Goal: Find specific page/section: Find specific page/section

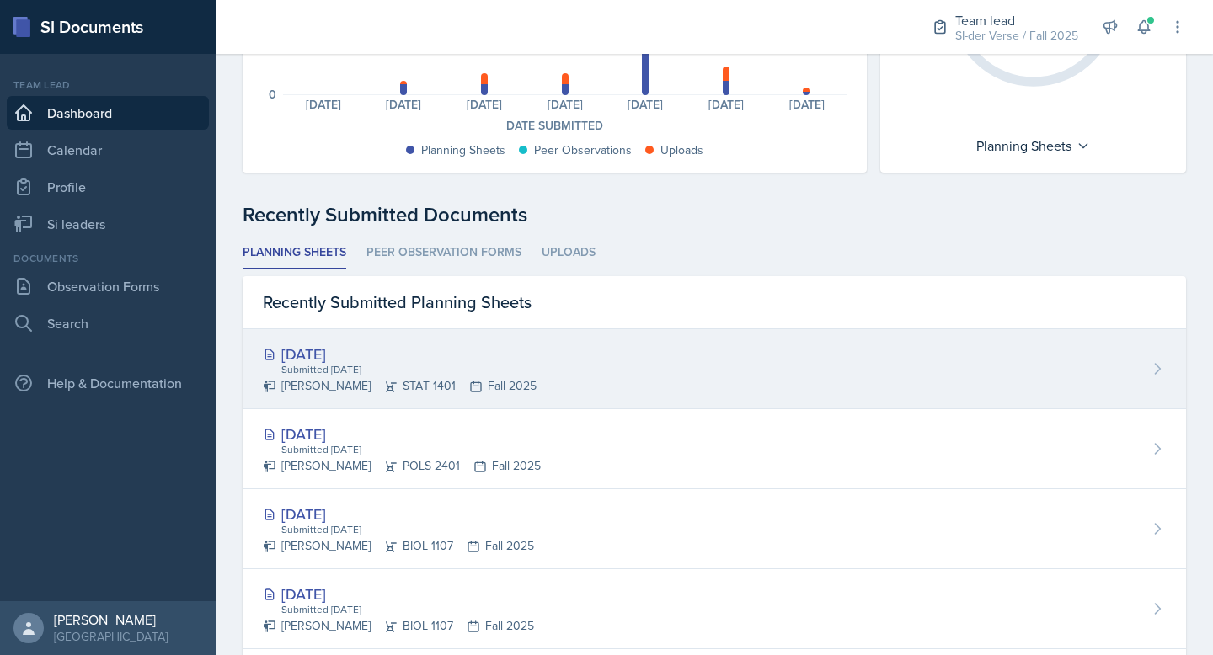
scroll to position [366, 0]
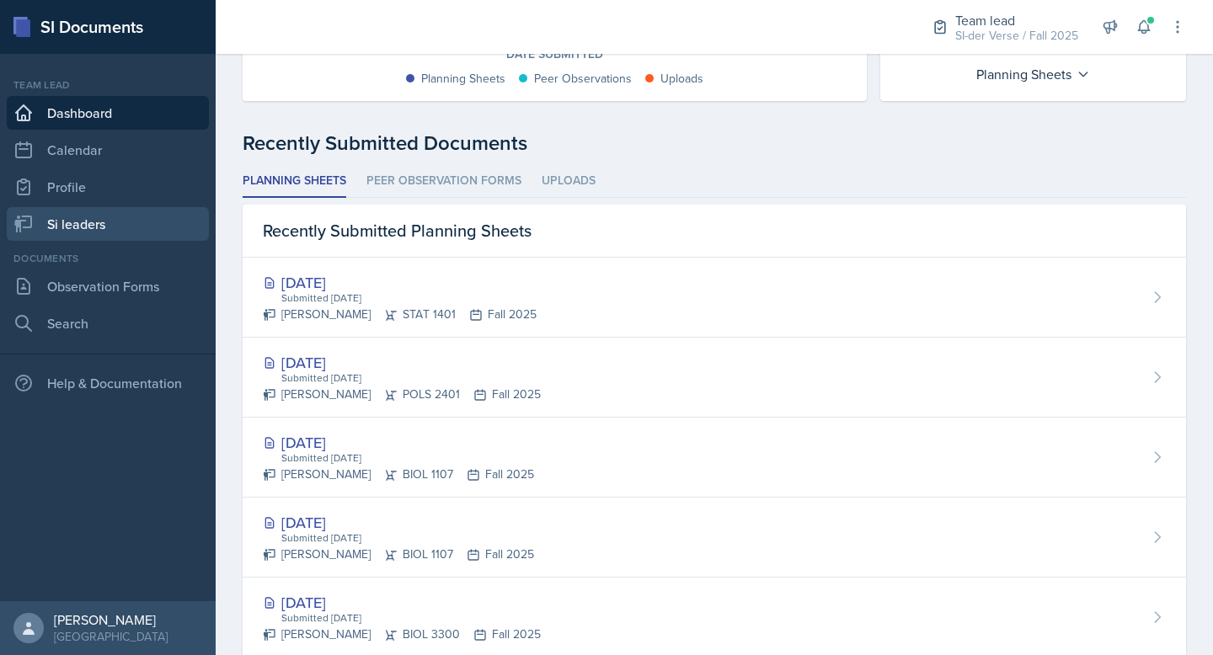
click at [41, 213] on link "Si leaders" at bounding box center [108, 224] width 202 height 34
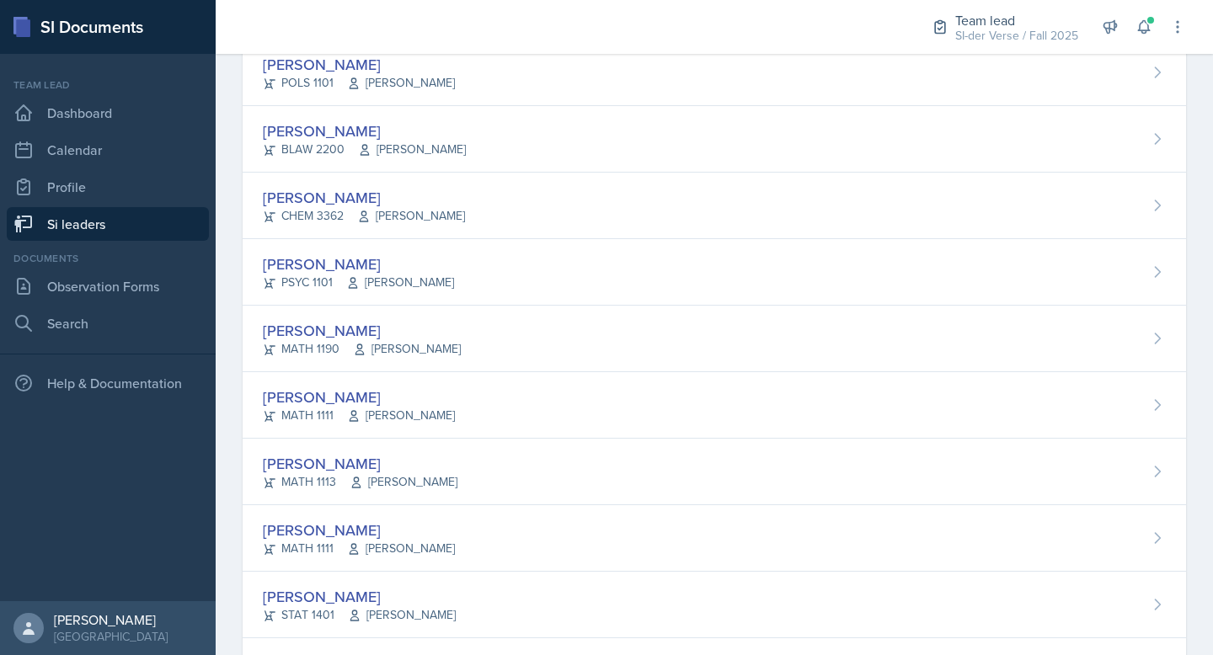
scroll to position [1067, 0]
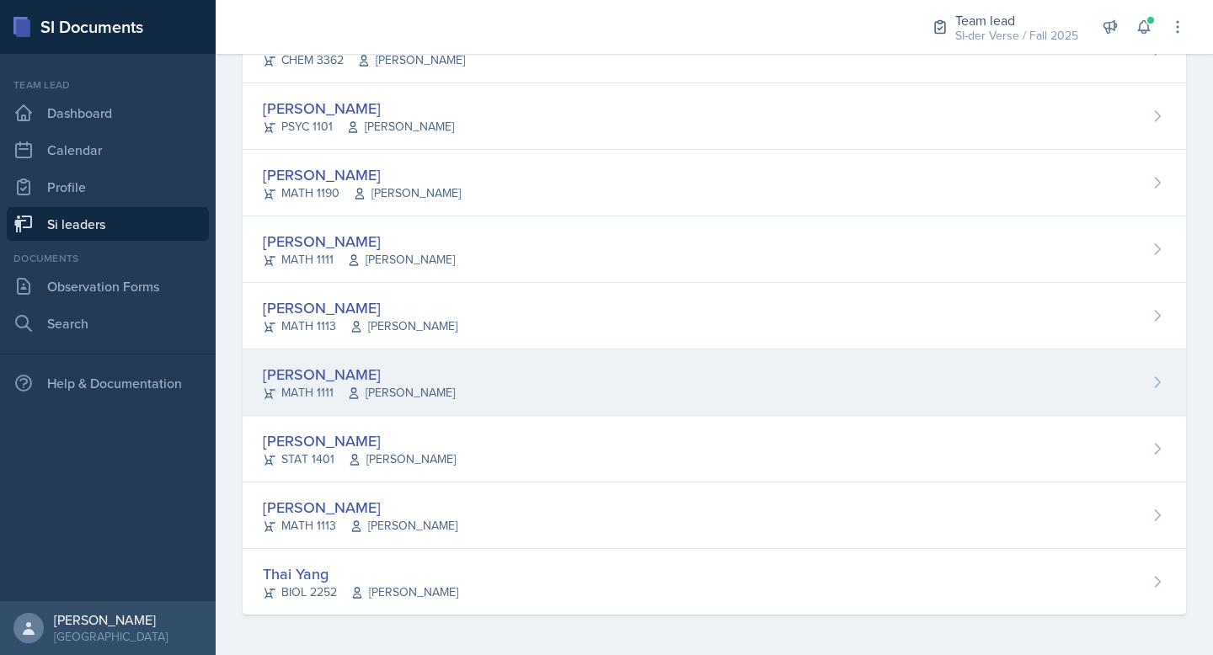
click at [597, 374] on div "[PERSON_NAME] MATH 1111 [PERSON_NAME]" at bounding box center [714, 382] width 943 height 67
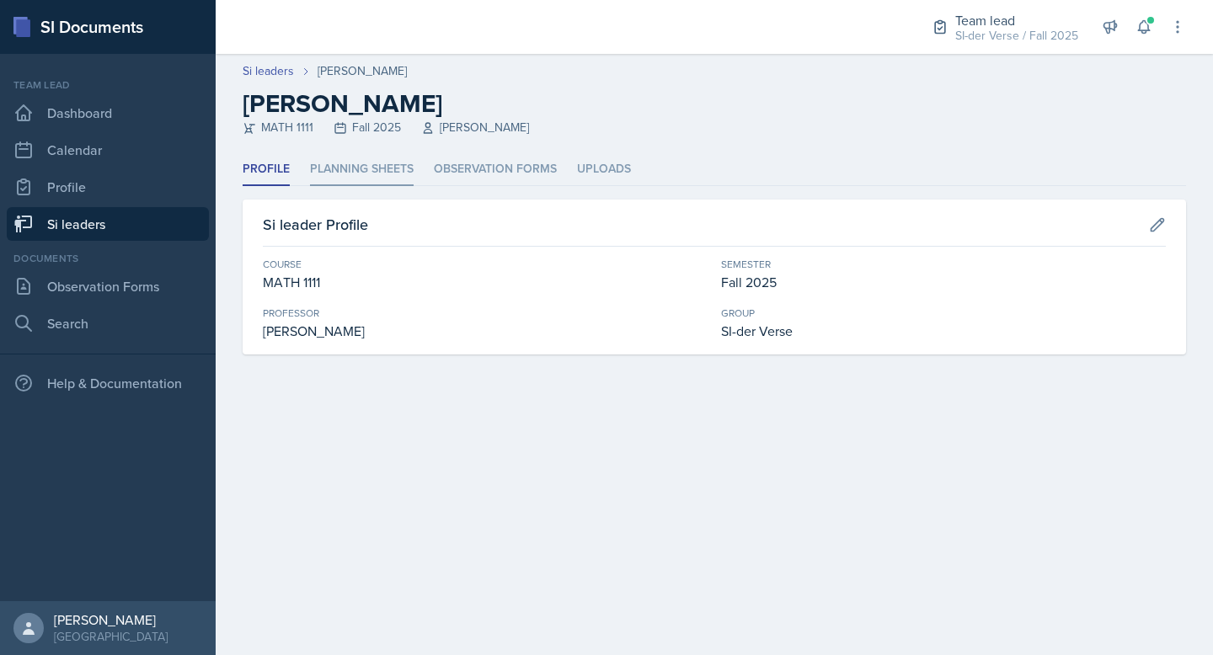
click at [399, 176] on li "Planning Sheets" at bounding box center [362, 169] width 104 height 33
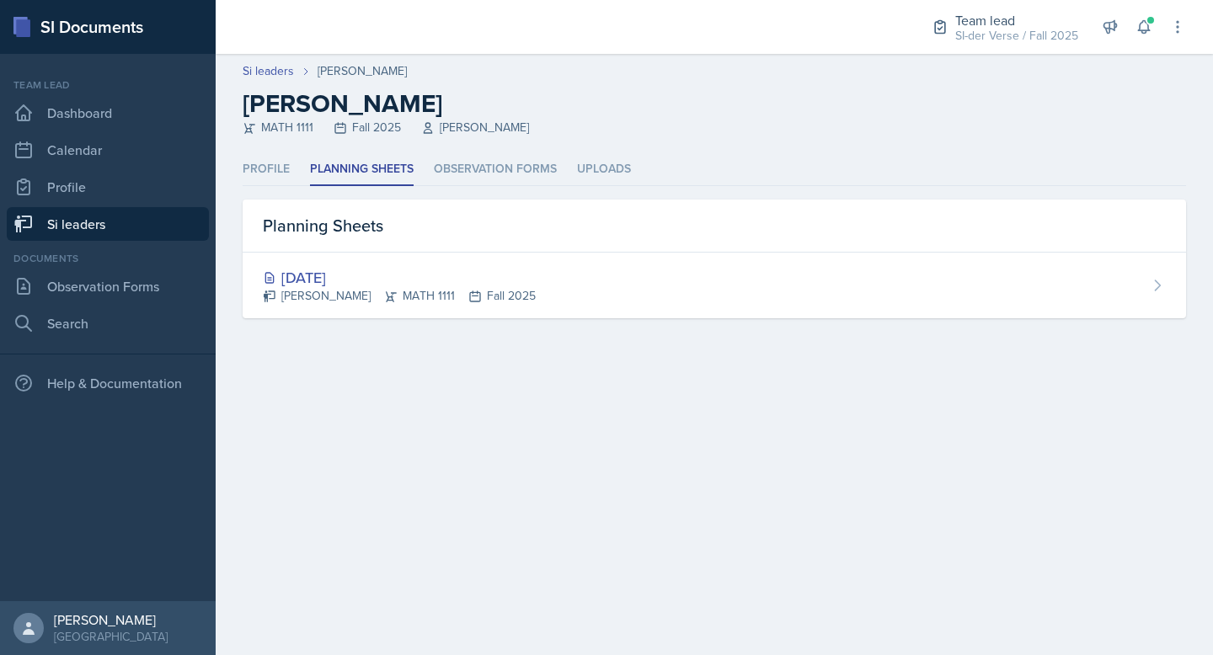
click at [152, 223] on link "Si leaders" at bounding box center [108, 224] width 202 height 34
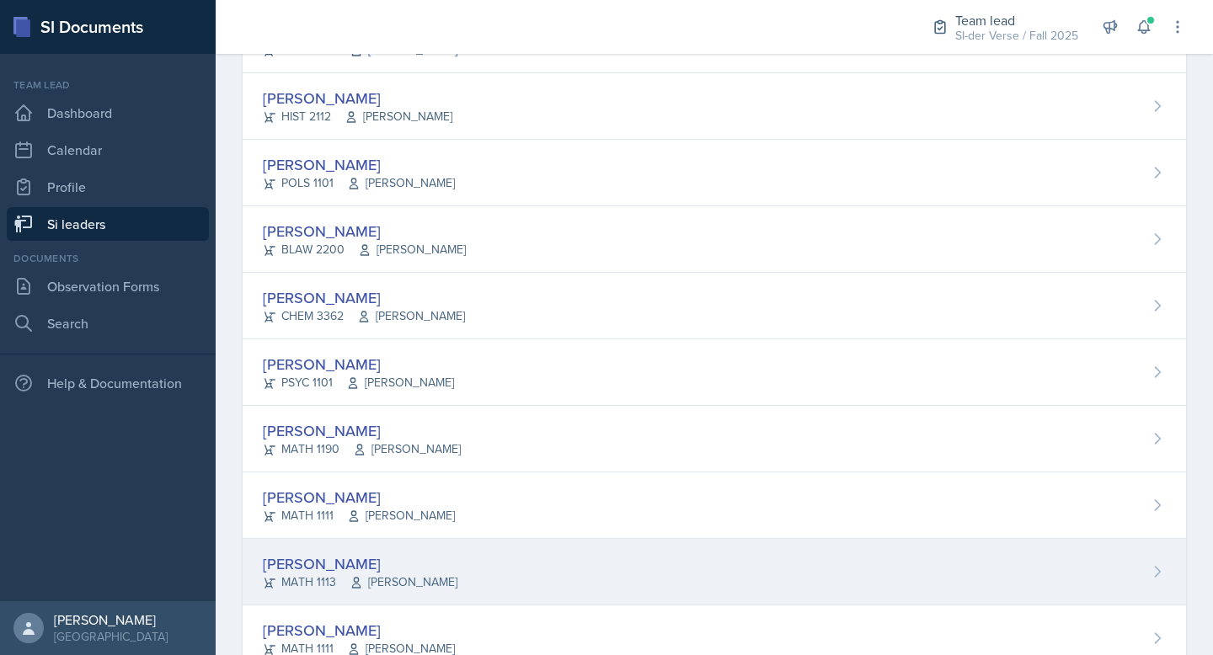
scroll to position [897, 0]
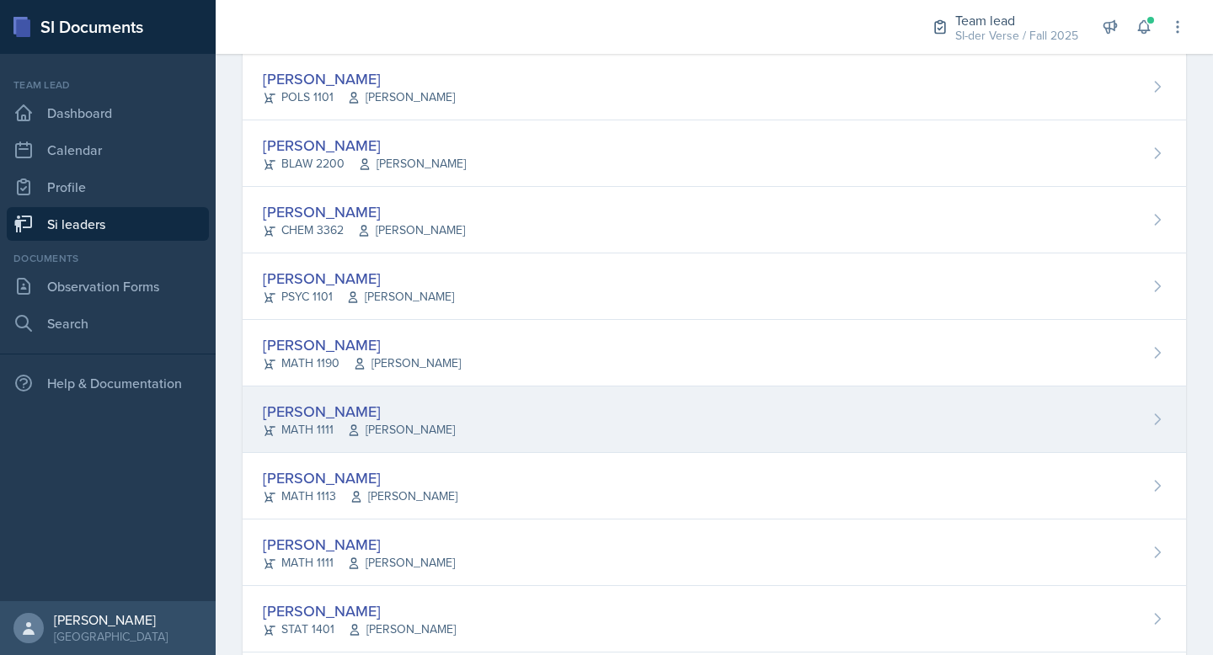
click at [427, 417] on div "[PERSON_NAME] MATH 1111 [PERSON_NAME]" at bounding box center [714, 420] width 943 height 67
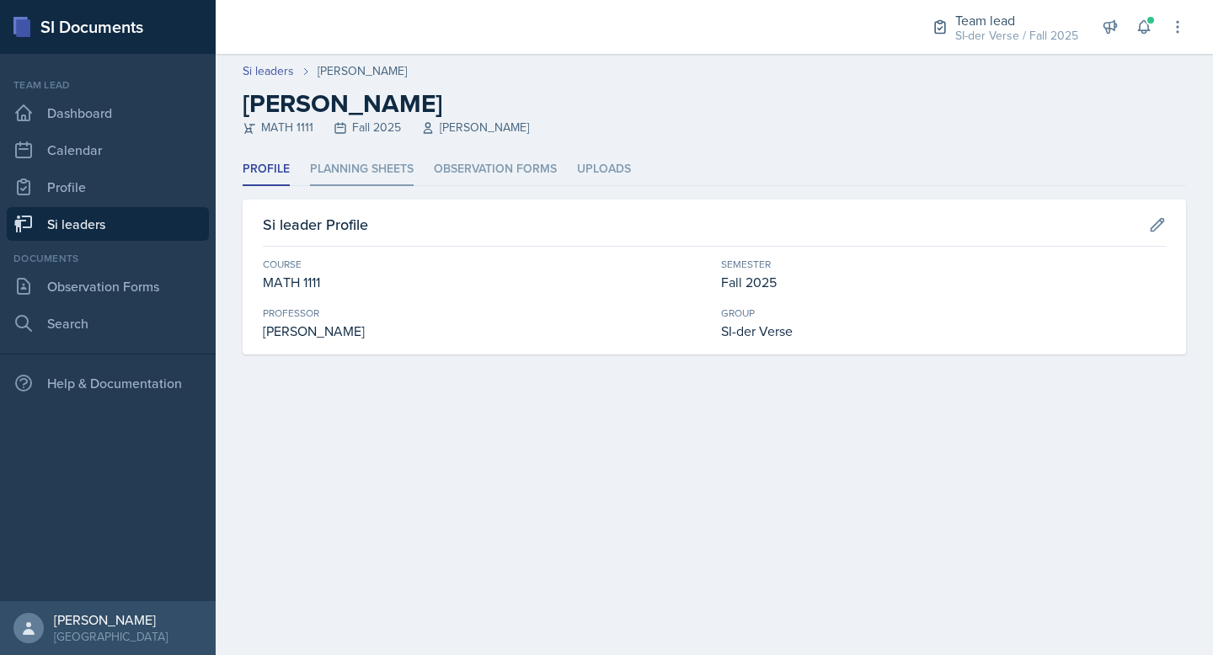
click at [383, 163] on li "Planning Sheets" at bounding box center [362, 169] width 104 height 33
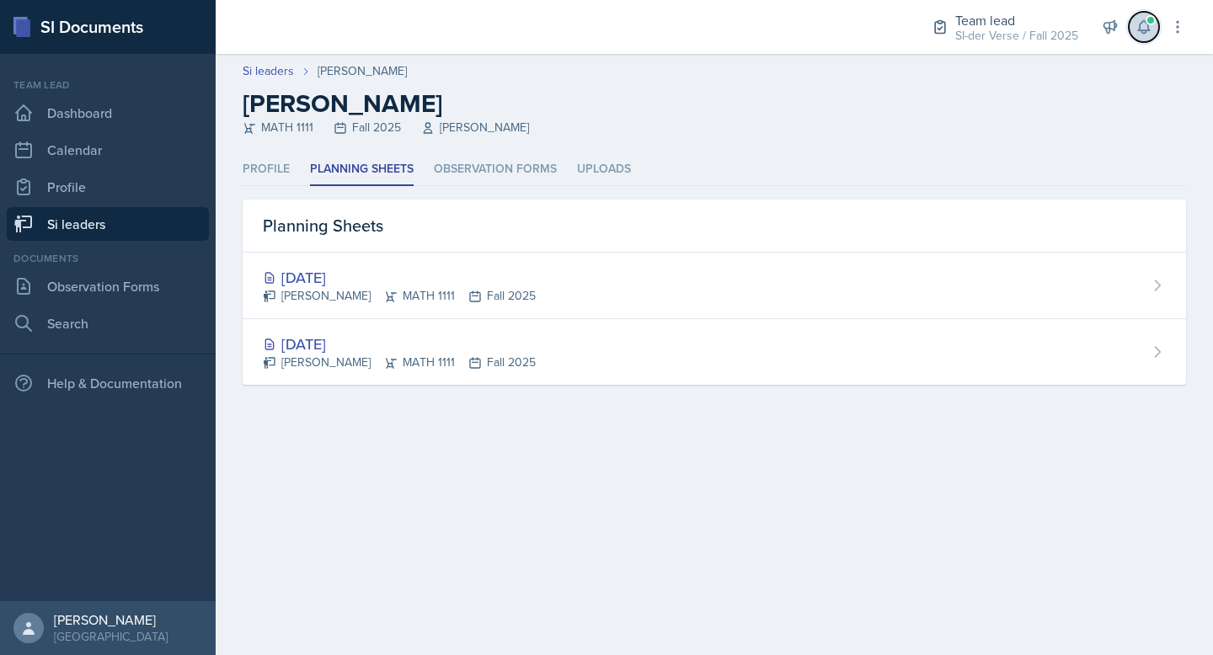
click at [1141, 22] on icon at bounding box center [1143, 27] width 11 height 13
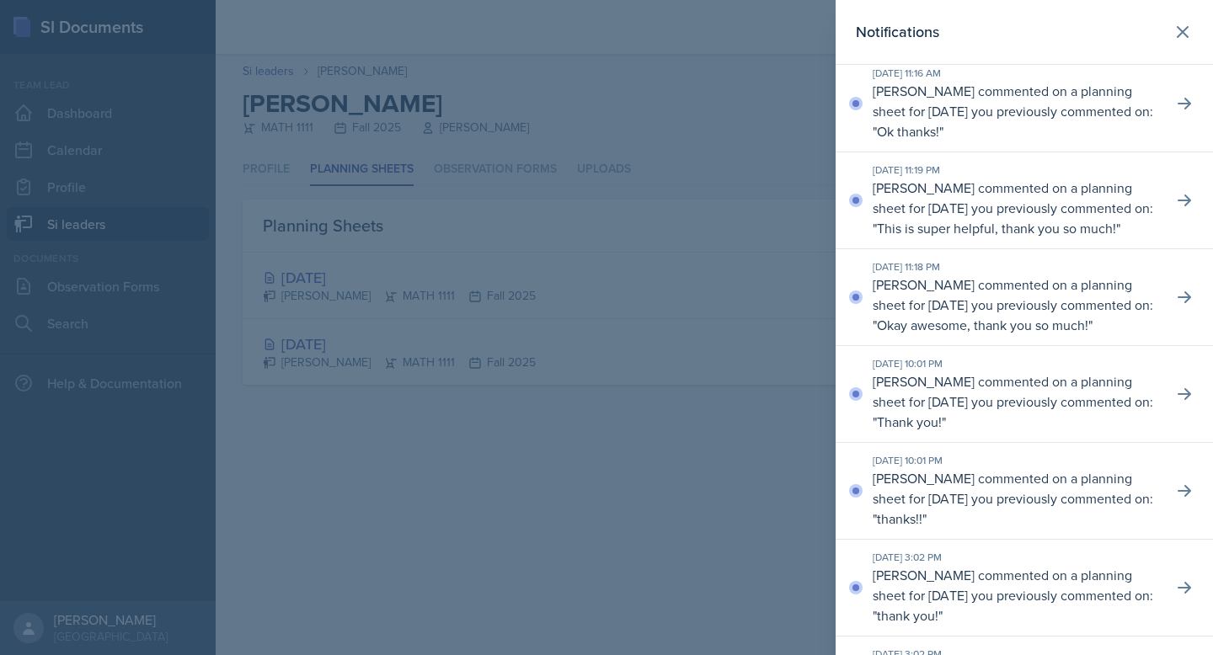
scroll to position [109, 0]
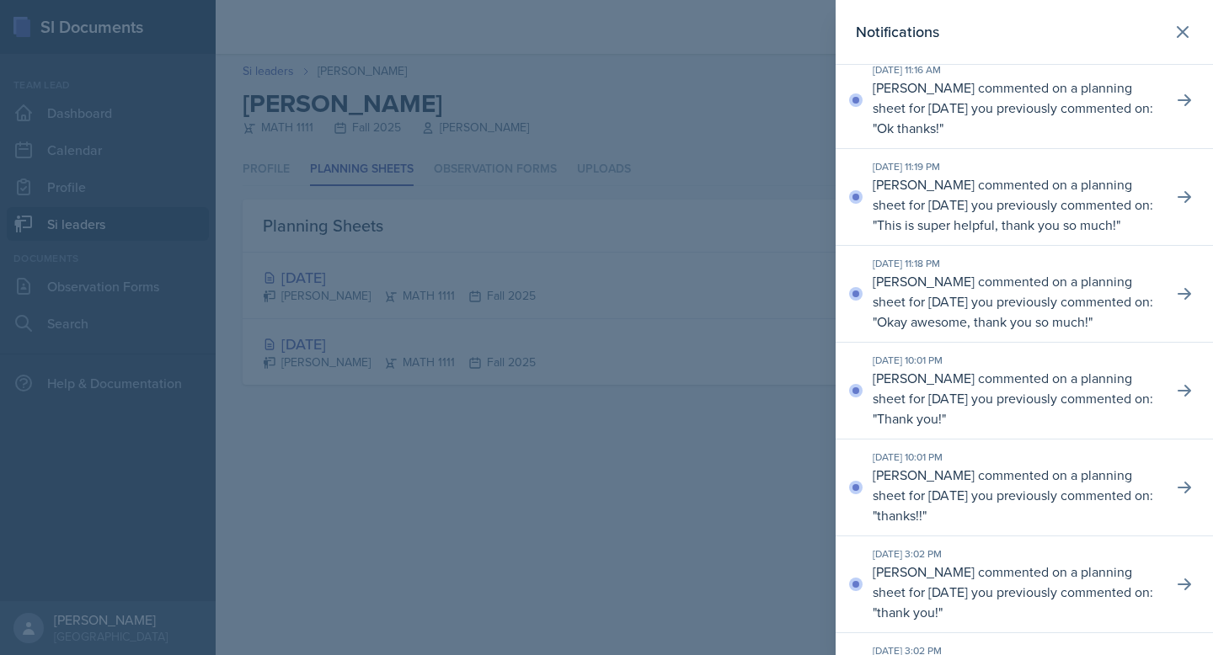
click at [734, 109] on div at bounding box center [606, 327] width 1213 height 655
